Goal: Transaction & Acquisition: Purchase product/service

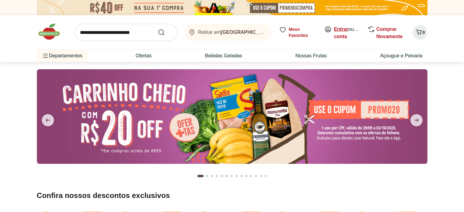
click at [346, 29] on link "Entrar" at bounding box center [341, 29] width 14 height 5
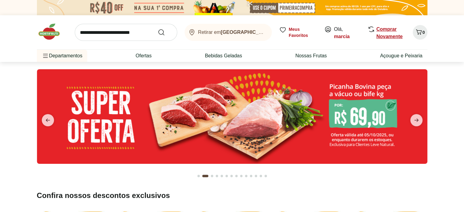
click at [383, 28] on link "Comprar Novamente" at bounding box center [390, 33] width 26 height 13
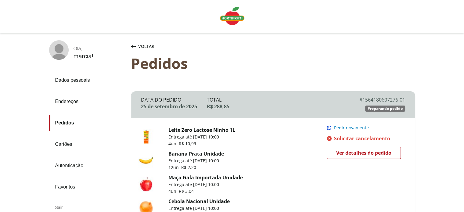
click at [357, 129] on span "Pedir novamente" at bounding box center [351, 127] width 35 height 5
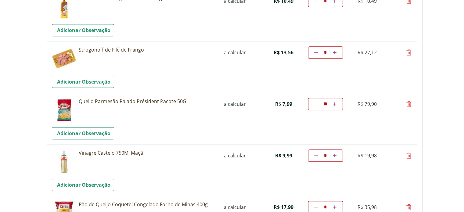
scroll to position [397, 0]
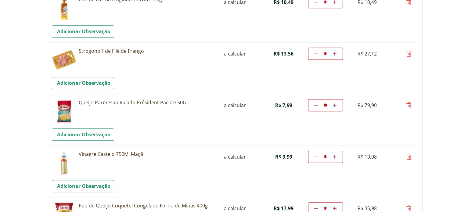
click at [408, 106] on icon at bounding box center [408, 105] width 7 height 7
type input "*"
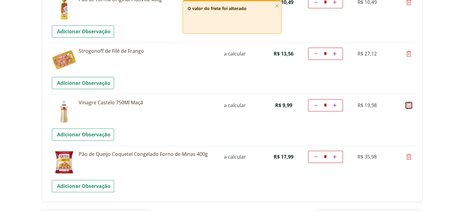
click at [408, 106] on icon at bounding box center [408, 105] width 7 height 7
type input "*"
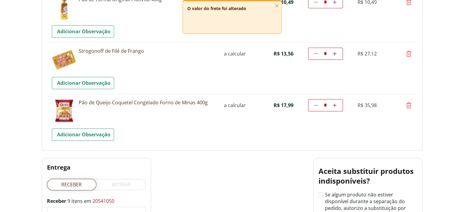
click at [408, 106] on icon at bounding box center [408, 105] width 7 height 7
type input "*"
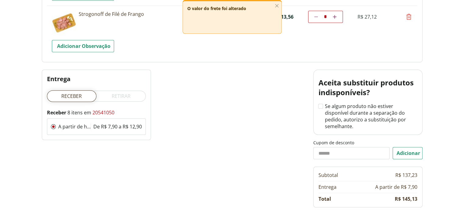
scroll to position [458, 0]
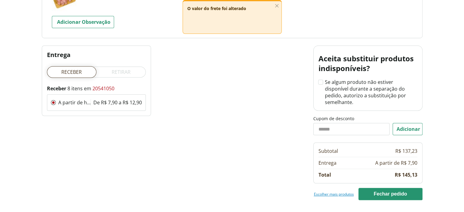
click at [336, 192] on link "Escolher mais produtos" at bounding box center [334, 194] width 40 height 5
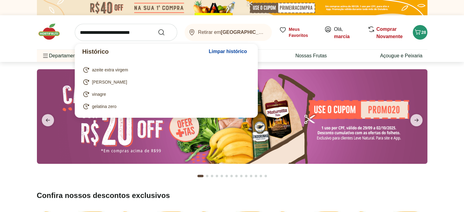
click at [120, 30] on input "search" at bounding box center [126, 32] width 103 height 17
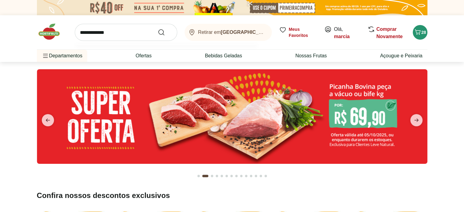
type input "**********"
click at [158, 29] on button "Submit Search" at bounding box center [165, 32] width 15 height 7
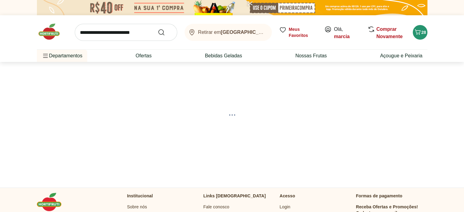
select select "**********"
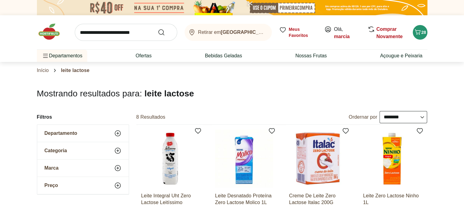
click at [91, 31] on input "search" at bounding box center [126, 32] width 103 height 17
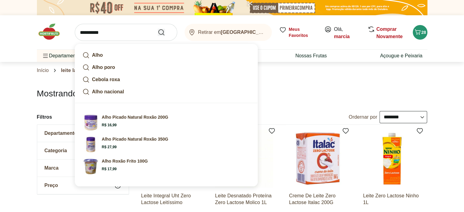
type input "**********"
click at [162, 34] on use "Submit Search" at bounding box center [161, 32] width 7 height 7
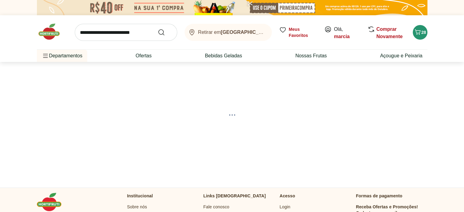
select select "**********"
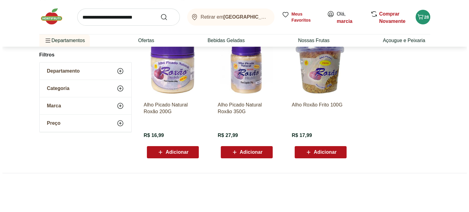
scroll to position [92, 0]
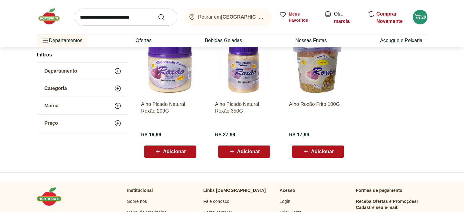
click at [326, 151] on span "Adicionar" at bounding box center [322, 151] width 23 height 5
click at [420, 17] on icon "Carrinho" at bounding box center [417, 16] width 7 height 7
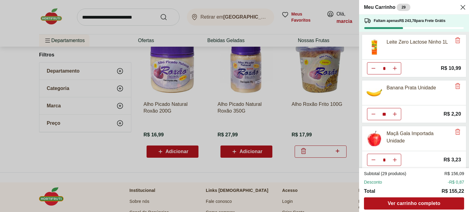
click at [374, 114] on icon "Diminuir Quantidade" at bounding box center [373, 114] width 5 height 5
click at [373, 115] on icon "Diminuir Quantidade" at bounding box center [373, 114] width 5 height 5
click at [374, 114] on icon "Diminuir Quantidade" at bounding box center [373, 114] width 5 height 5
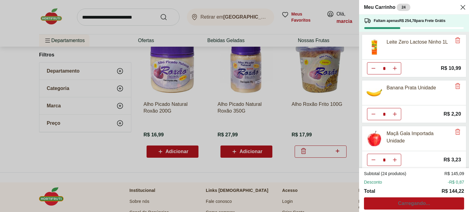
click at [374, 114] on icon "Diminuir Quantidade" at bounding box center [373, 114] width 5 height 5
type input "*"
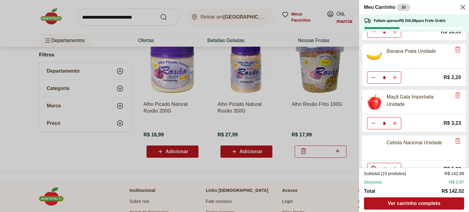
scroll to position [61, 0]
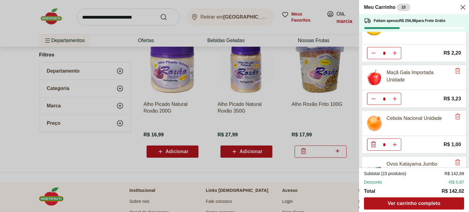
click at [372, 143] on icon "Diminuir Quantidade" at bounding box center [373, 144] width 7 height 7
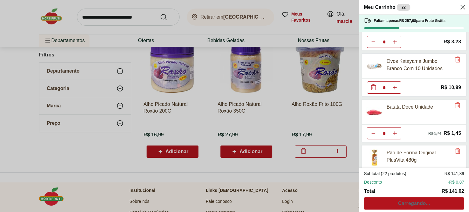
scroll to position [122, 0]
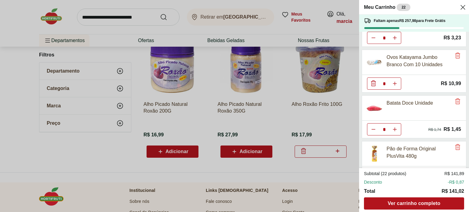
click at [373, 128] on use "Diminuir Quantidade" at bounding box center [373, 129] width 5 height 5
type input "*"
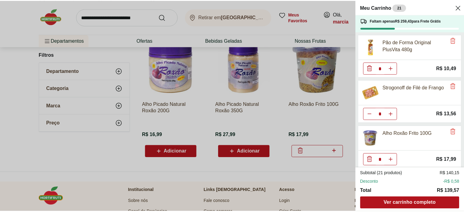
scroll to position [229, 0]
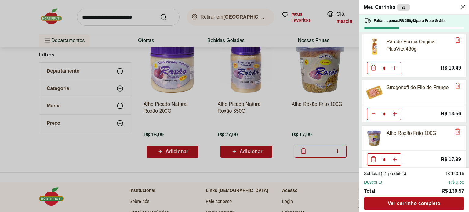
click at [463, 7] on icon "Close" at bounding box center [462, 7] width 7 height 7
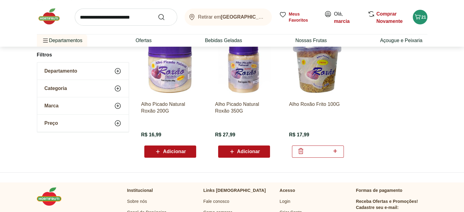
click at [96, 17] on input "search" at bounding box center [126, 17] width 103 height 17
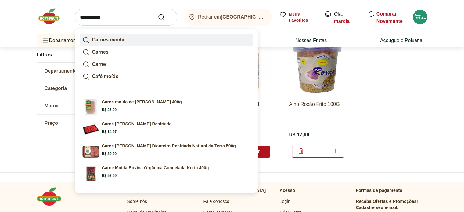
click at [110, 42] on strong "Carnes moida" at bounding box center [108, 39] width 32 height 5
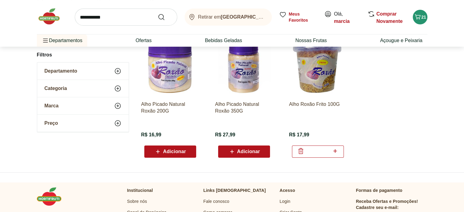
type input "**********"
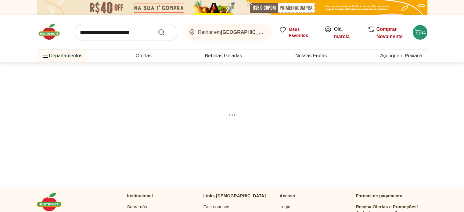
select select "**********"
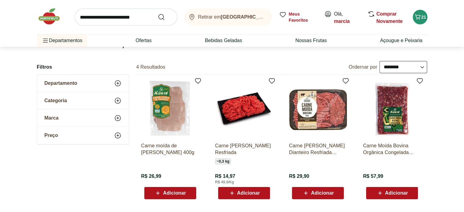
scroll to position [61, 0]
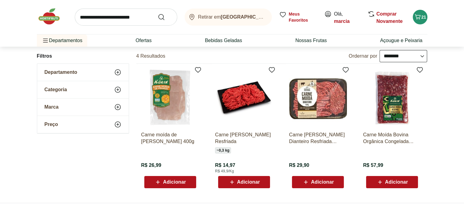
click at [250, 97] on img at bounding box center [244, 98] width 58 height 58
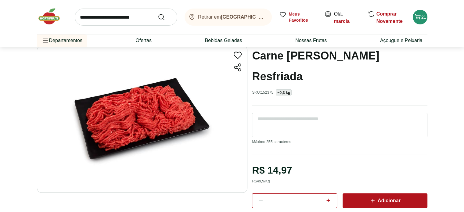
scroll to position [31, 0]
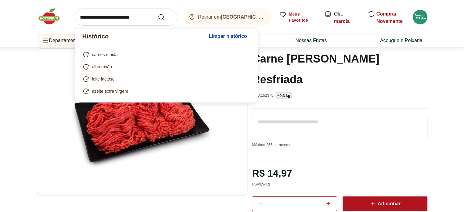
click at [102, 16] on input "search" at bounding box center [126, 17] width 103 height 17
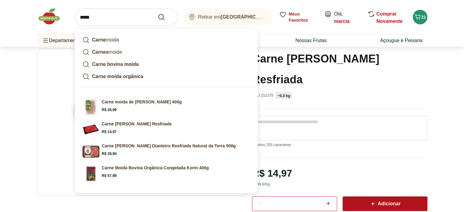
type input "*****"
click at [160, 17] on icon "Submit Search" at bounding box center [161, 16] width 7 height 7
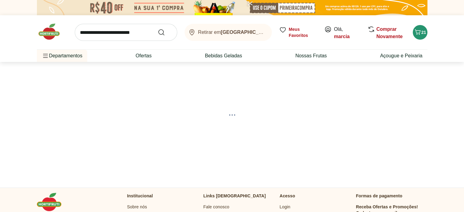
select select "**********"
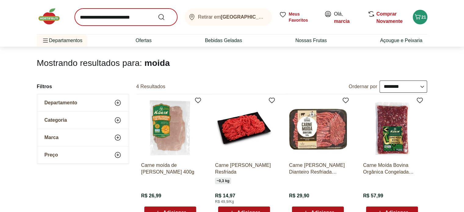
scroll to position [31, 0]
click at [108, 17] on input "search" at bounding box center [126, 17] width 103 height 17
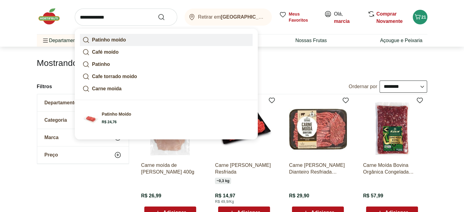
click at [123, 41] on strong "Patinho moído" at bounding box center [109, 39] width 34 height 5
type input "**********"
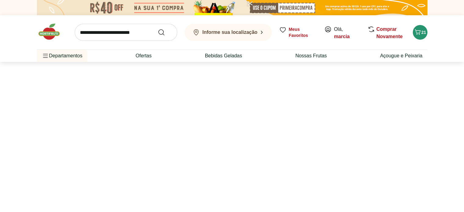
select select "**********"
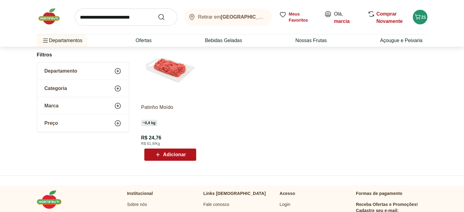
scroll to position [92, 0]
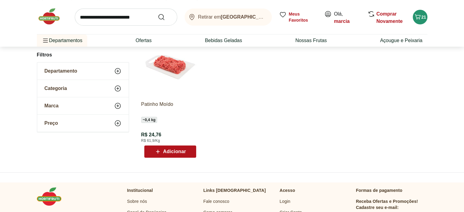
click at [178, 149] on span "Adicionar" at bounding box center [174, 151] width 23 height 5
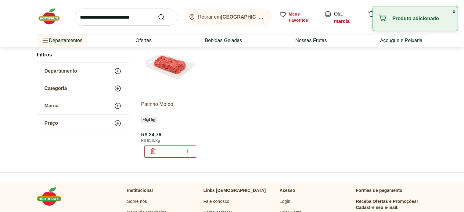
click at [187, 151] on icon at bounding box center [188, 151] width 4 height 4
type input "*"
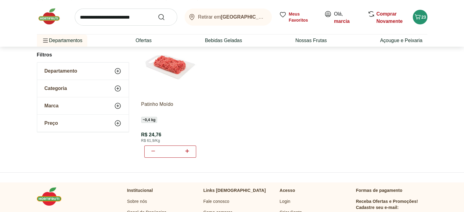
click at [50, 19] on img at bounding box center [52, 16] width 31 height 18
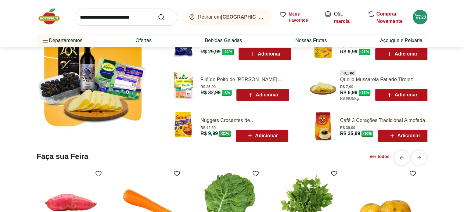
scroll to position [275, 0]
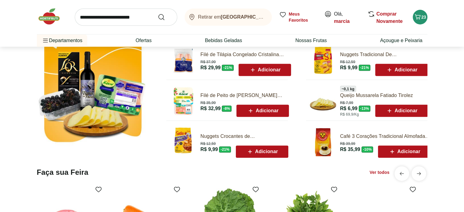
click at [14, 84] on section "Ofertas da Semana ~ 0,5 kg Músculo de Primeira Bovino R$ 20,95 R$ 19,95 - 5 % R…" at bounding box center [232, 70] width 464 height 169
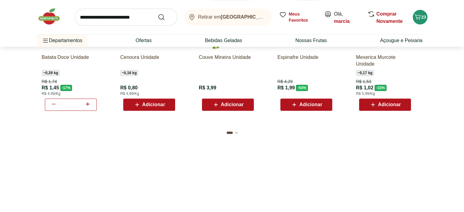
scroll to position [519, 0]
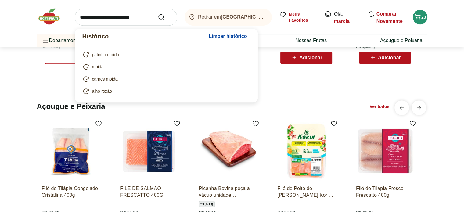
click at [109, 16] on input "search" at bounding box center [126, 17] width 103 height 17
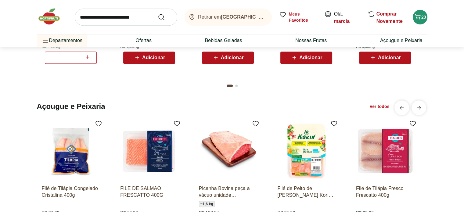
click at [18, 56] on div "Faça sua Feira Ver todos Batata Doce Unidade ~ 0,29 kg R$ 1,74 R$ 1,45 - 17 % R…" at bounding box center [232, 7] width 440 height 171
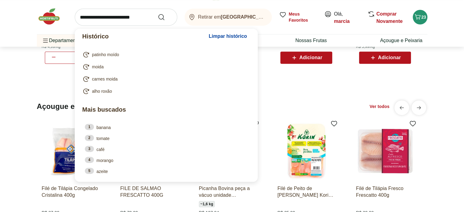
click at [133, 19] on input "search" at bounding box center [126, 17] width 103 height 17
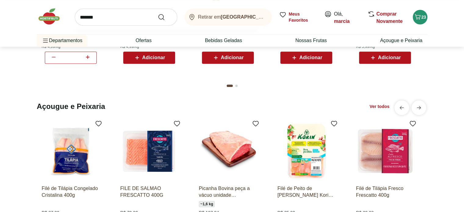
type input "*******"
click at [158, 13] on button "Submit Search" at bounding box center [165, 16] width 15 height 7
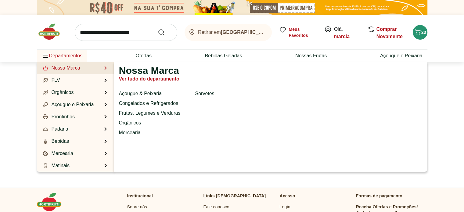
select select "**********"
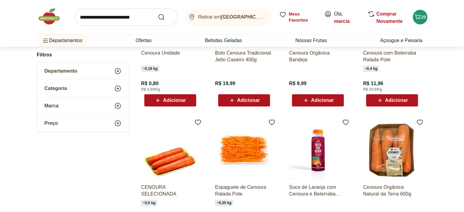
scroll to position [183, 0]
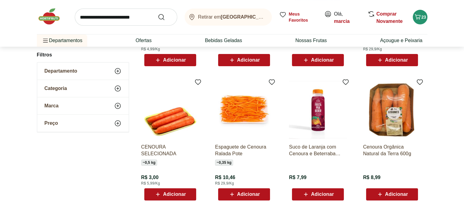
click at [181, 194] on span "Adicionar" at bounding box center [174, 194] width 23 height 5
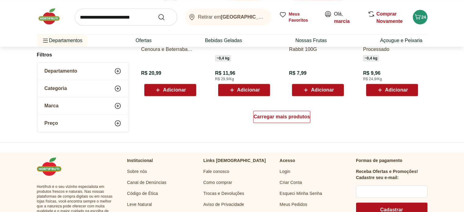
scroll to position [427, 0]
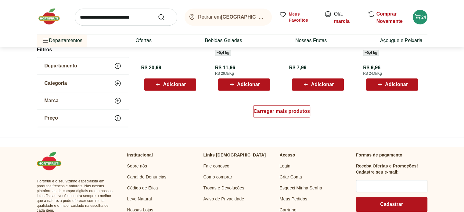
click at [124, 19] on input "search" at bounding box center [126, 17] width 103 height 17
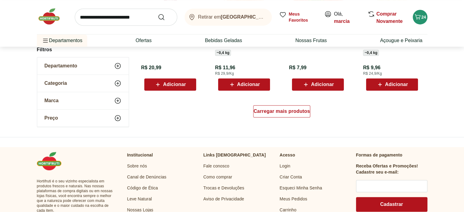
click at [43, 16] on img at bounding box center [52, 16] width 31 height 18
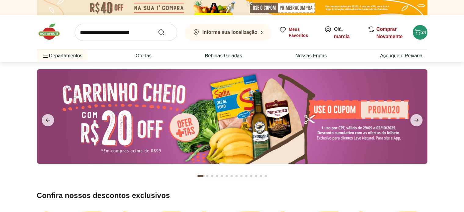
type input "*"
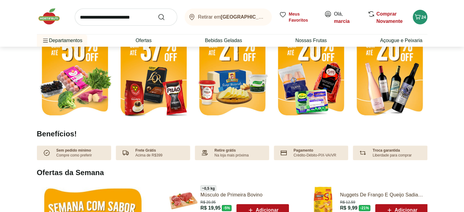
scroll to position [214, 0]
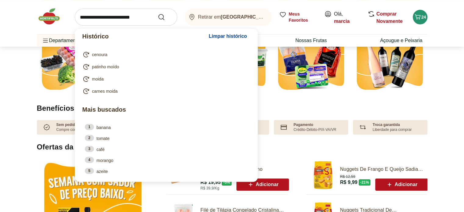
click at [95, 14] on input "search" at bounding box center [126, 17] width 103 height 17
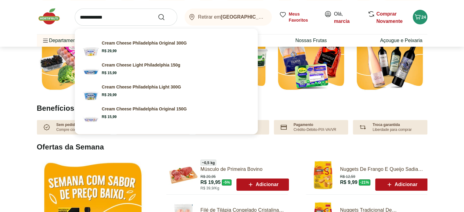
type input "**********"
click at [158, 13] on button "Submit Search" at bounding box center [165, 16] width 15 height 7
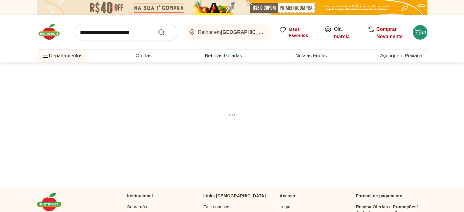
select select "**********"
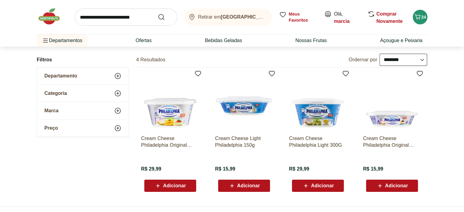
scroll to position [61, 0]
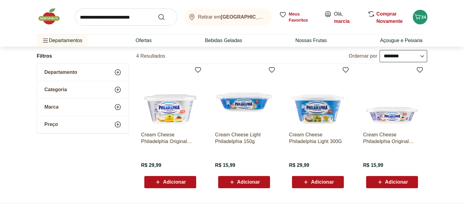
click at [245, 183] on span "Adicionar" at bounding box center [248, 182] width 23 height 5
